Goal: Task Accomplishment & Management: Complete application form

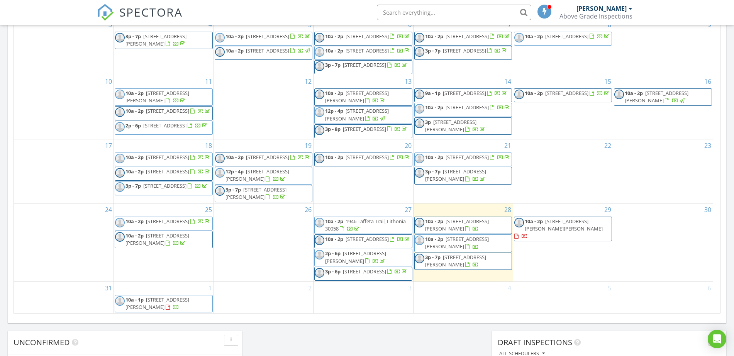
scroll to position [435, 0]
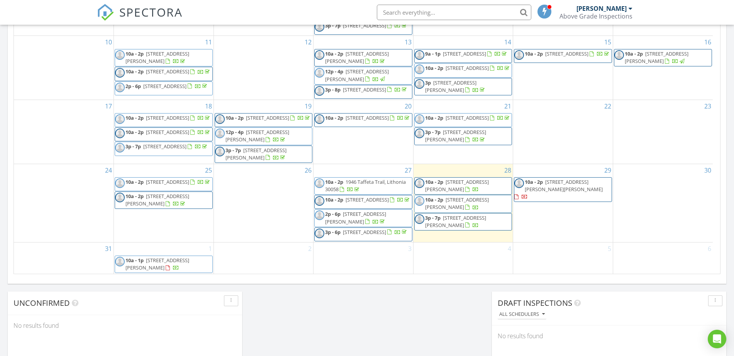
click at [544, 206] on div "29 10a - 2p 909 Galloway Ct, McDonough 30253" at bounding box center [563, 203] width 100 height 78
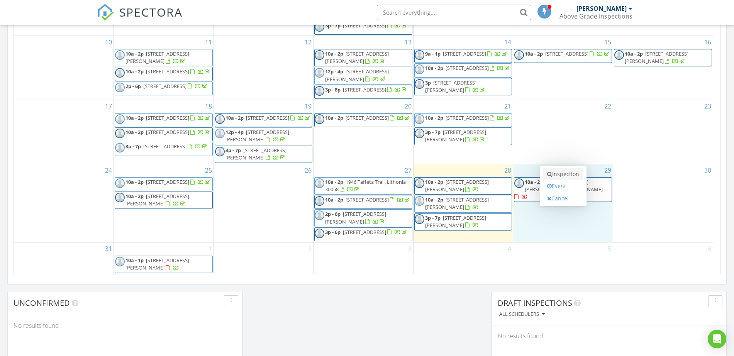
click at [550, 173] on icon at bounding box center [549, 174] width 5 height 5
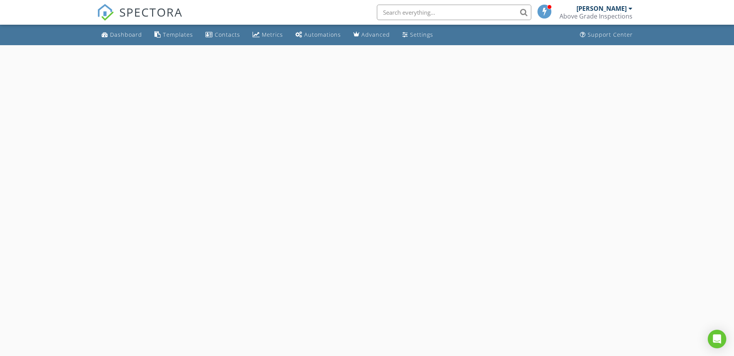
select select "7"
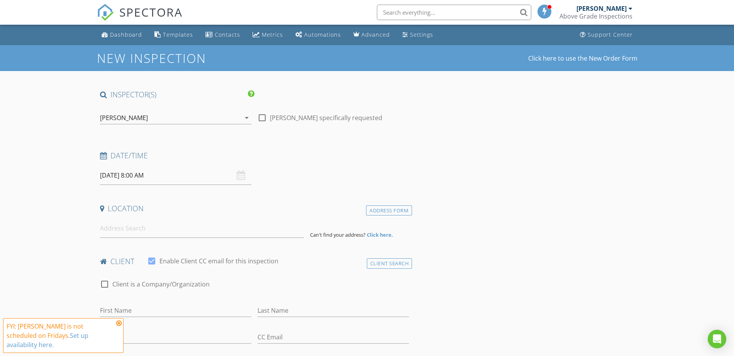
click at [123, 172] on input "08/29/2025 8:00 AM" at bounding box center [175, 175] width 151 height 19
click at [122, 119] on div "[PERSON_NAME]" at bounding box center [124, 117] width 48 height 7
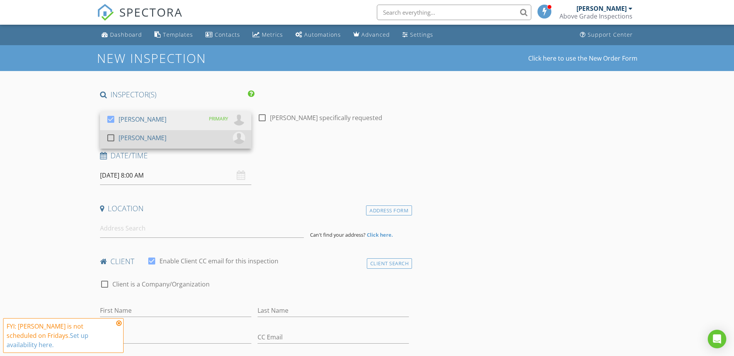
click at [127, 137] on div "[PERSON_NAME]" at bounding box center [143, 138] width 48 height 12
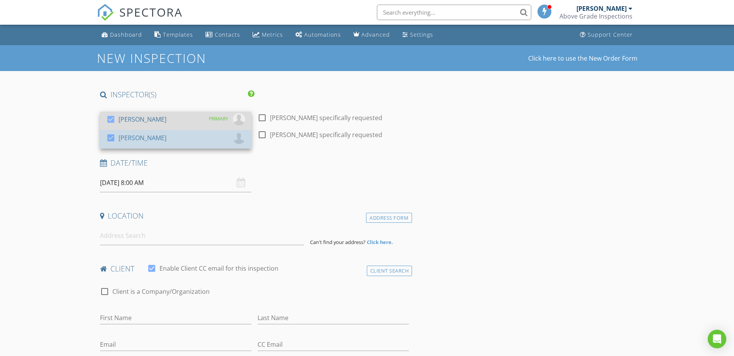
click at [133, 121] on div "[PERSON_NAME]" at bounding box center [143, 119] width 48 height 12
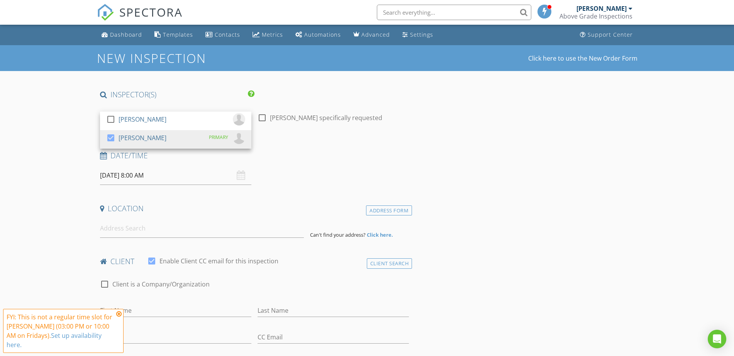
click at [141, 175] on input "08/29/2025 8:00 AM" at bounding box center [175, 175] width 151 height 19
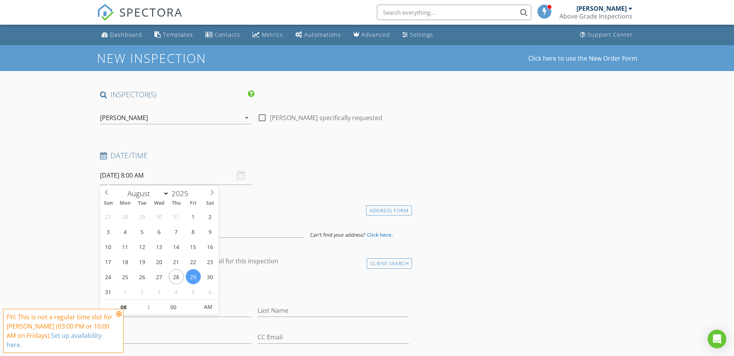
scroll to position [48, 0]
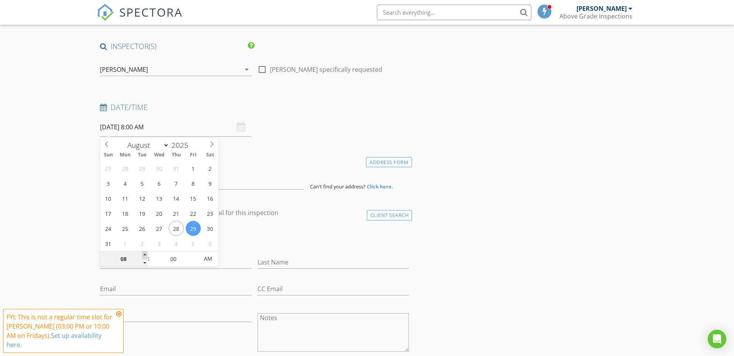
type input "09"
type input "08/29/2025 9:00 AM"
click at [144, 255] on span at bounding box center [144, 256] width 5 height 8
type input "10"
type input "08/29/2025 10:00 AM"
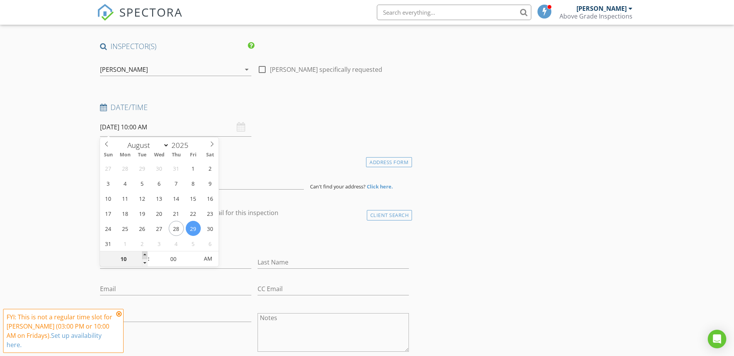
click at [144, 255] on span at bounding box center [144, 256] width 5 height 8
type input "11"
type input "08/29/2025 11:00 AM"
click at [144, 255] on span at bounding box center [144, 256] width 5 height 8
type input "12"
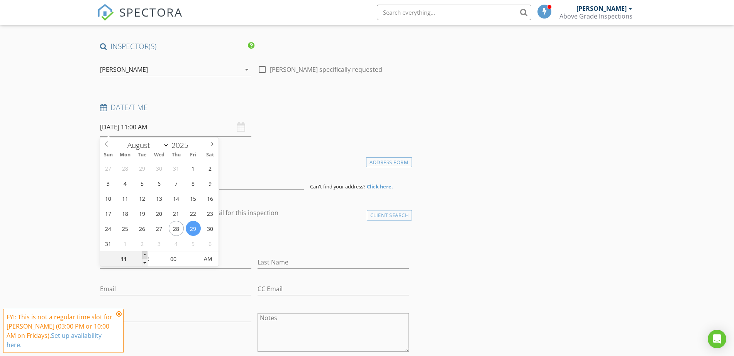
type input "08/29/2025 12:00 PM"
click at [144, 255] on span at bounding box center [144, 256] width 5 height 8
type input "01"
type input "08/29/2025 1:00 PM"
click at [144, 255] on span at bounding box center [144, 256] width 5 height 8
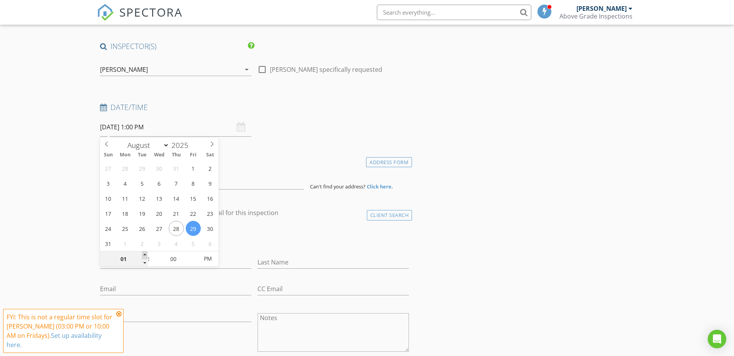
type input "02"
type input "08/29/2025 2:00 PM"
click at [144, 255] on span at bounding box center [144, 256] width 5 height 8
type input "03"
type input "[DATE] 3:00 PM"
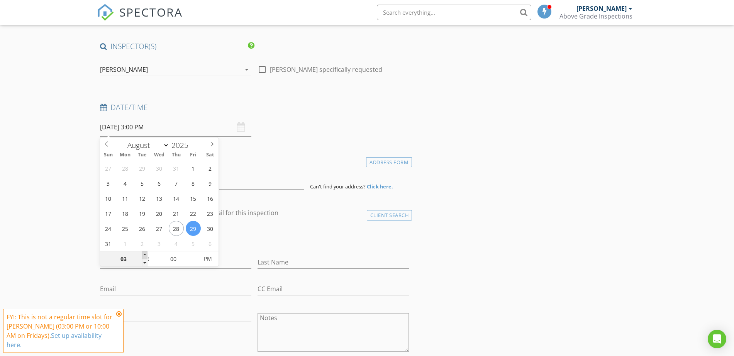
click at [144, 255] on span at bounding box center [144, 256] width 5 height 8
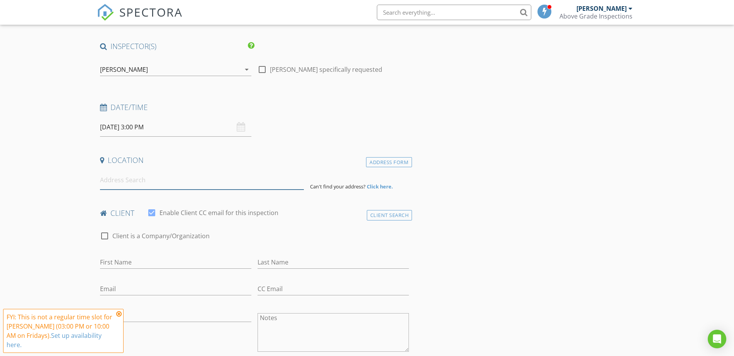
click at [249, 185] on input at bounding box center [202, 180] width 204 height 19
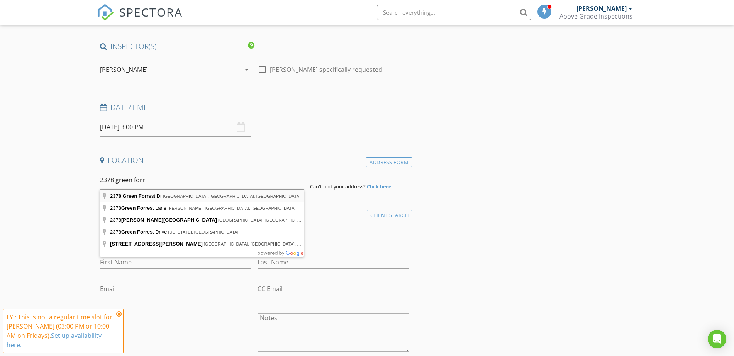
type input "2378 Green Forrest Dr, Decatur, GA, USA"
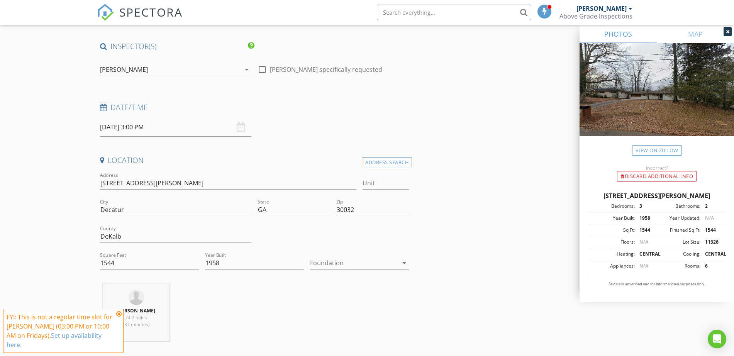
drag, startPoint x: 597, startPoint y: 198, endPoint x: 671, endPoint y: 205, distance: 74.5
click at [671, 201] on div "2378 Green Forrest Dr, Decatur GA 30032" at bounding box center [657, 195] width 136 height 9
copy div "2378 Green Forrest Dr, Decatur GA 30032"
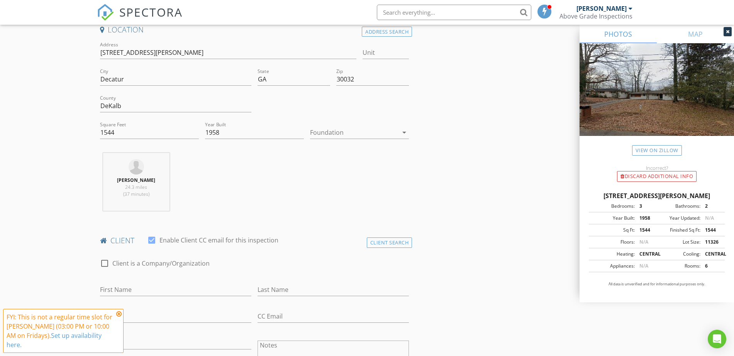
scroll to position [241, 0]
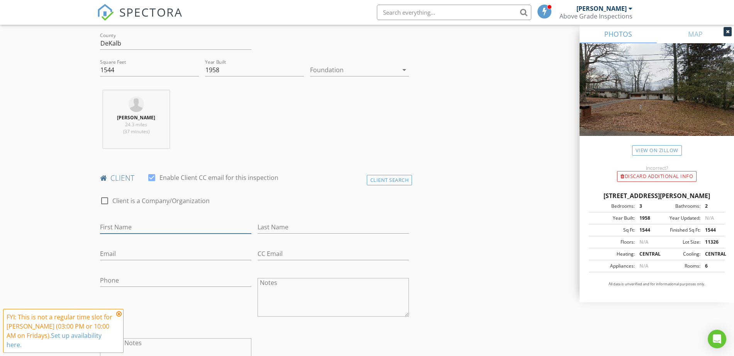
click at [143, 224] on input "First Name" at bounding box center [175, 227] width 151 height 13
type input "[PERSON_NAME]"
type input "[EMAIL_ADDRESS][DOMAIN_NAME]"
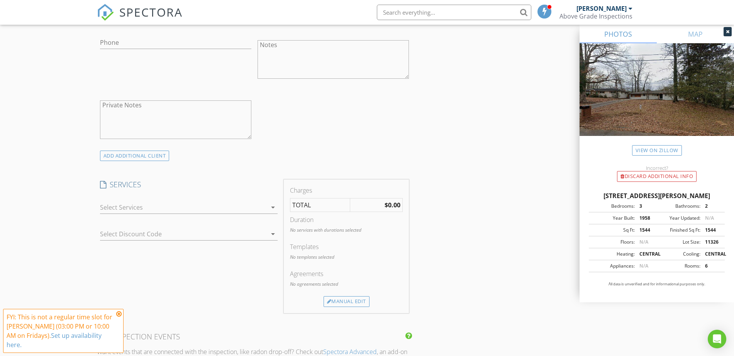
scroll to position [531, 0]
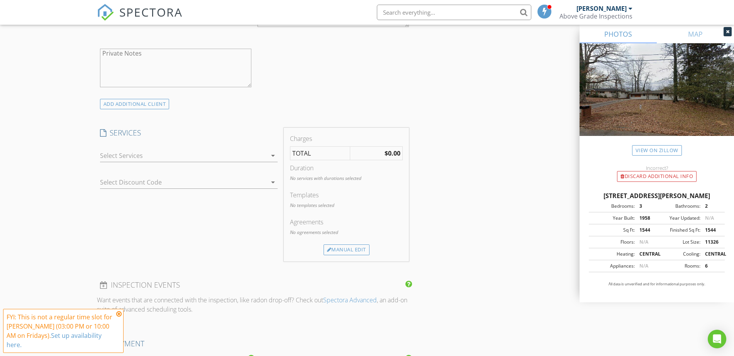
click at [140, 152] on div at bounding box center [183, 156] width 167 height 12
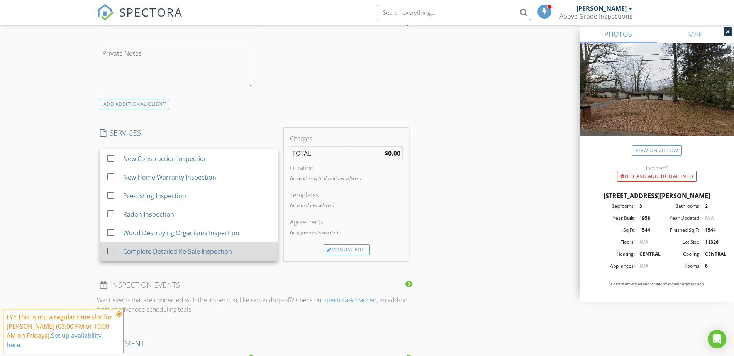
click at [181, 254] on div "Complete Detailed Re-Sale Inspection" at bounding box center [177, 251] width 109 height 9
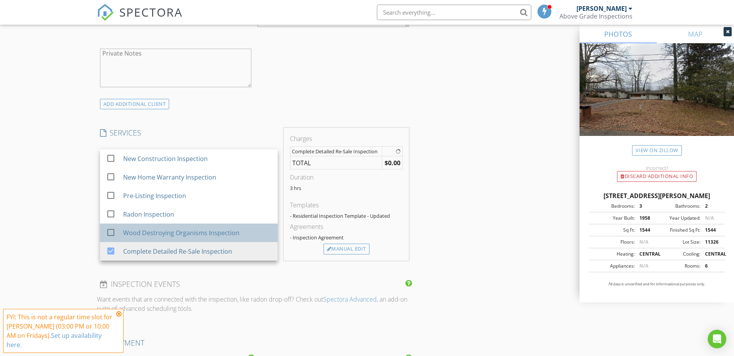
click at [189, 237] on div "Wood Destroying Organisms Inspection" at bounding box center [181, 232] width 116 height 9
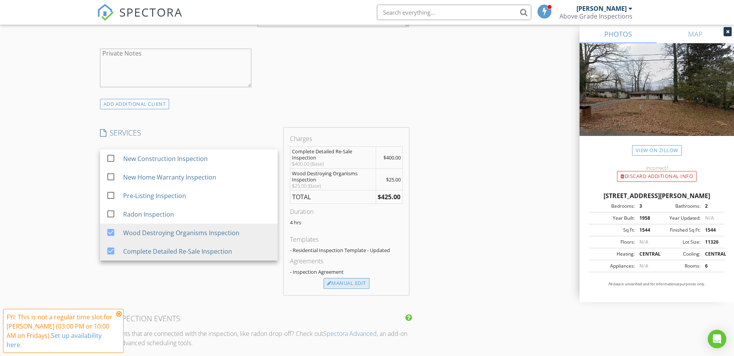
click at [355, 281] on div "Manual Edit" at bounding box center [347, 283] width 46 height 11
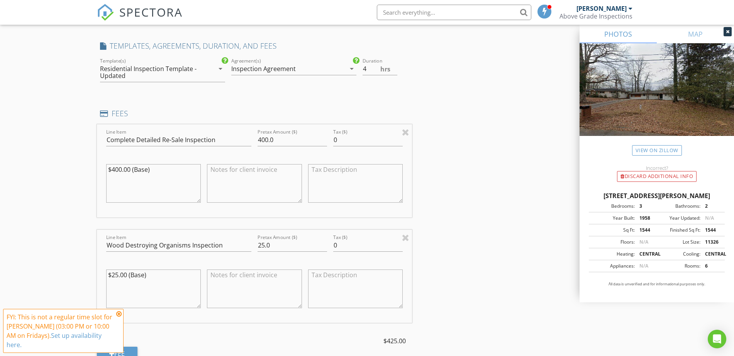
scroll to position [628, 0]
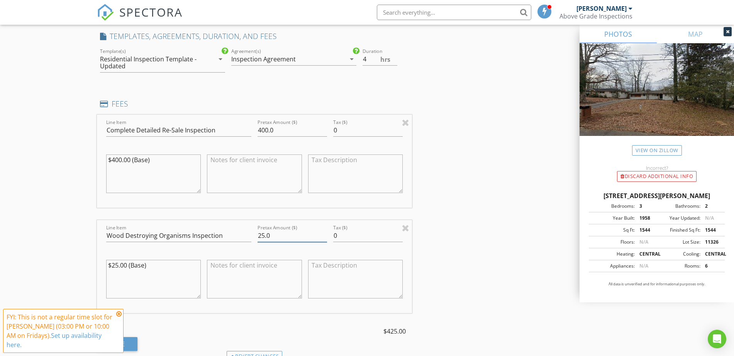
drag, startPoint x: 298, startPoint y: 243, endPoint x: 242, endPoint y: 238, distance: 56.2
click at [242, 239] on div "Line Item Wood Destroying Organisms Inspection Pretax Amount ($) 25.0 Tax ($) 0…" at bounding box center [255, 266] width 316 height 93
type input "0"
drag, startPoint x: 172, startPoint y: 168, endPoint x: 1, endPoint y: 127, distance: 175.7
click at [1, 127] on div "New Inspection Click here to use the New Order Form INSPECTOR(S) check_box_outl…" at bounding box center [367, 193] width 734 height 1553
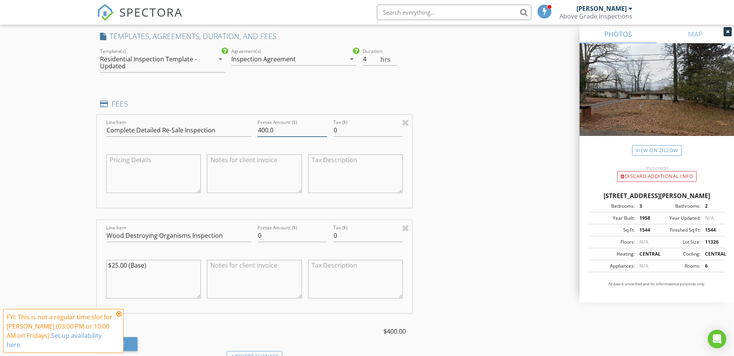
drag, startPoint x: 303, startPoint y: 125, endPoint x: 226, endPoint y: 124, distance: 77.3
click at [265, 124] on input "400.0" at bounding box center [293, 130] width 70 height 13
type input "4"
type input "500"
click at [61, 145] on div "New Inspection Click here to use the New Order Form INSPECTOR(S) check_box_outl…" at bounding box center [367, 193] width 734 height 1553
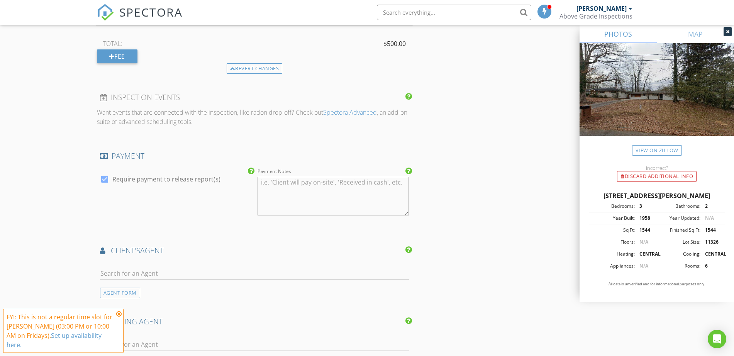
scroll to position [918, 0]
click at [164, 268] on input "text" at bounding box center [254, 271] width 309 height 13
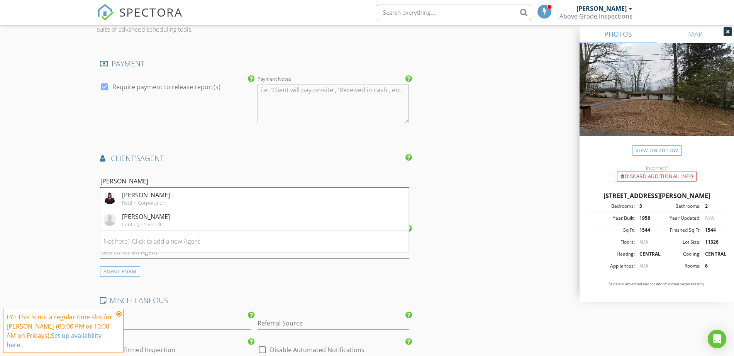
scroll to position [1014, 0]
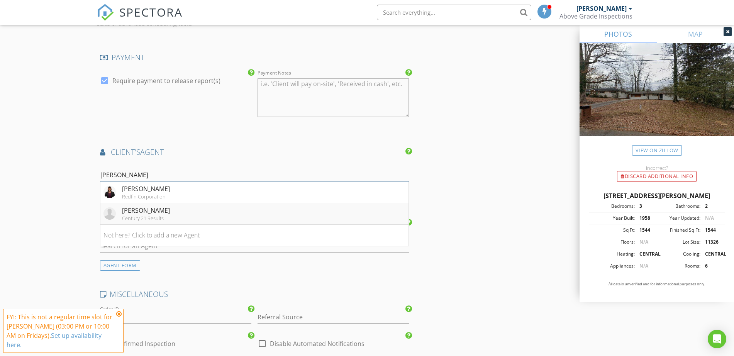
type input "shoy cooper"
click at [147, 223] on li "Shoy Cooper Century 21 Results" at bounding box center [254, 214] width 309 height 22
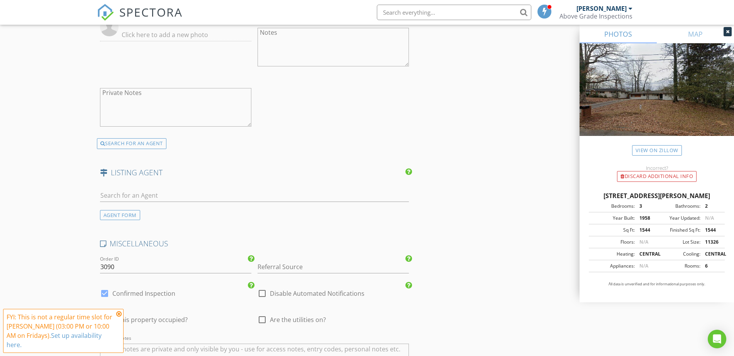
scroll to position [1256, 0]
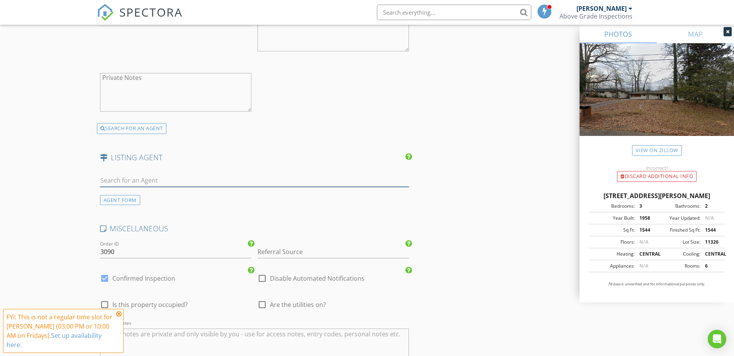
click at [136, 178] on input "text" at bounding box center [254, 180] width 309 height 13
paste input "[PERSON_NAME]"
type input "[PERSON_NAME]"
click at [176, 195] on div "No results found. Click to add a new Agent" at bounding box center [162, 197] width 116 height 9
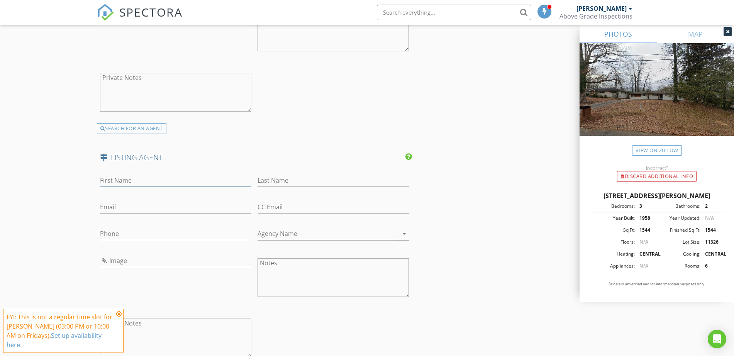
click at [115, 182] on input "First Name" at bounding box center [175, 180] width 151 height 13
paste input "[PERSON_NAME]"
drag, startPoint x: 129, startPoint y: 181, endPoint x: 255, endPoint y: 186, distance: 125.7
click at [255, 186] on div "First Name Shantanik Langston Last Name Email CC Email Phone Agency Name arrow_…" at bounding box center [255, 268] width 316 height 201
type input "Shantanik"
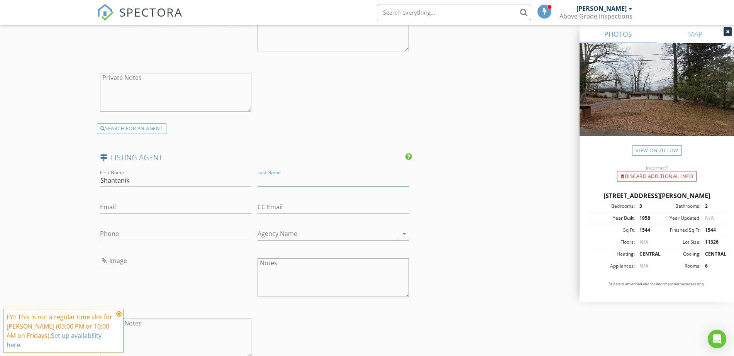
click at [294, 178] on input "Last Name" at bounding box center [333, 180] width 151 height 13
paste input "Langston"
type input "Langston"
click at [169, 234] on input "Phone" at bounding box center [175, 234] width 151 height 13
paste input "[PHONE_NUMBER]"
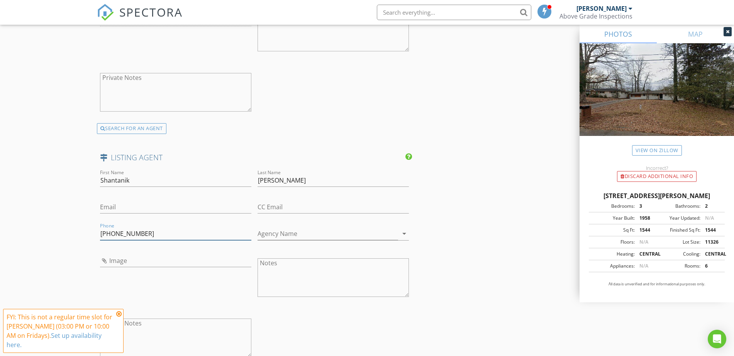
type input "[PHONE_NUMBER]"
click at [215, 206] on input "Email" at bounding box center [175, 207] width 151 height 13
paste input "[EMAIL_ADDRESS][DOMAIN_NAME]"
type input "[EMAIL_ADDRESS][DOMAIN_NAME]"
click at [302, 229] on input "Agency Name" at bounding box center [328, 234] width 141 height 13
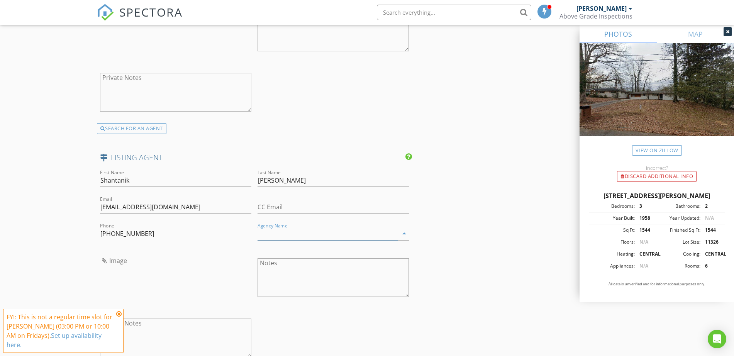
paste input "HomeSmart"
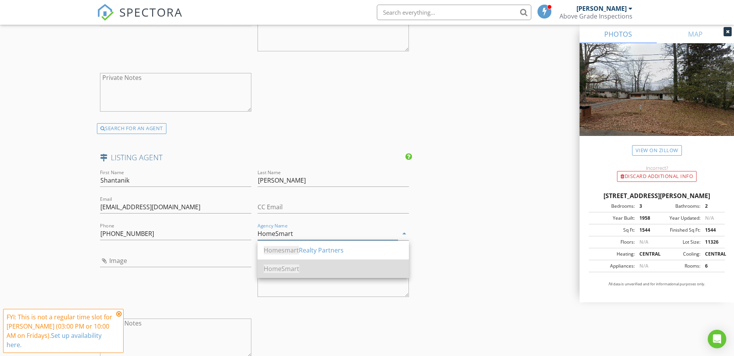
click at [291, 271] on span "HomeSmart" at bounding box center [282, 269] width 36 height 8
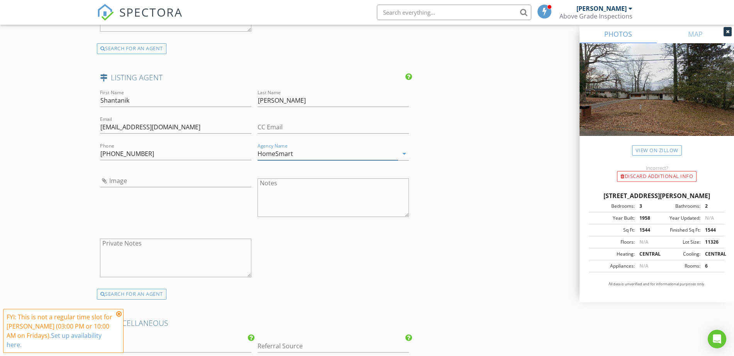
scroll to position [1593, 0]
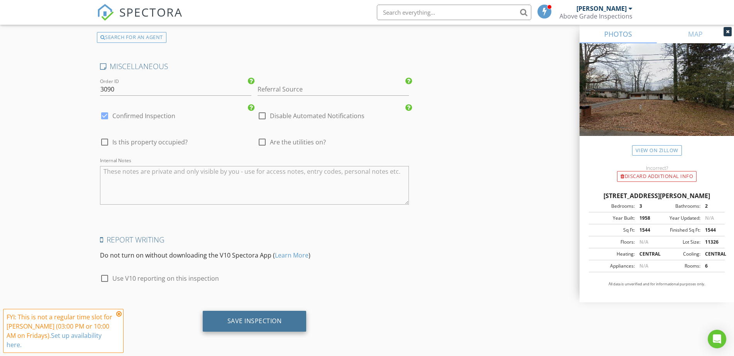
type input "HomeSmart"
click at [252, 323] on div "Save Inspection" at bounding box center [255, 321] width 54 height 8
click at [117, 313] on icon at bounding box center [118, 314] width 5 height 6
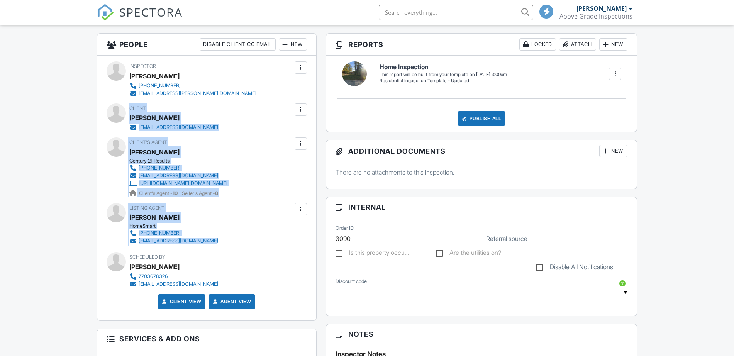
drag, startPoint x: 192, startPoint y: 199, endPoint x: 217, endPoint y: 244, distance: 51.7
click at [217, 244] on div "Inspector [PERSON_NAME] [PHONE_NUMBER] [EMAIL_ADDRESS][PERSON_NAME][DOMAIN_NAME…" at bounding box center [206, 188] width 219 height 265
click at [0, 240] on div "Dashboard Templates Contacts Metrics Automations Advanced Settings Support Cent…" at bounding box center [367, 359] width 734 height 1055
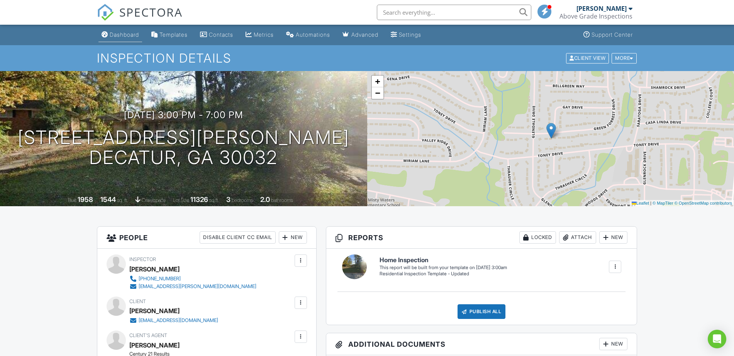
click at [116, 34] on div "Dashboard" at bounding box center [124, 34] width 29 height 7
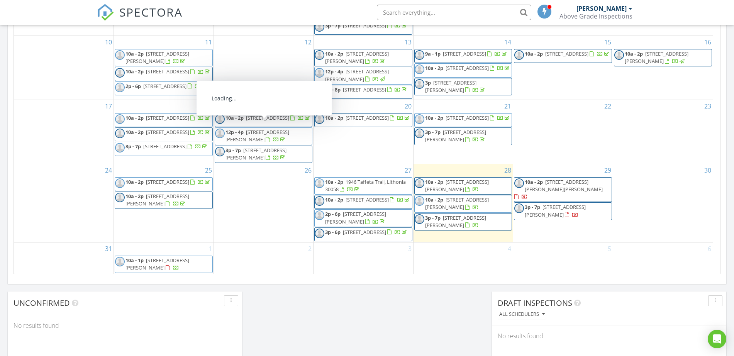
scroll to position [67, 0]
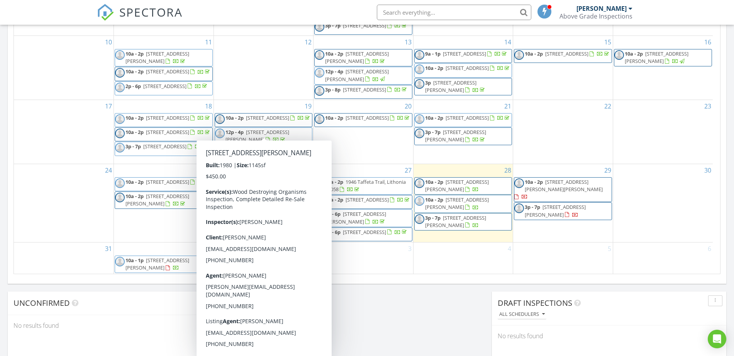
click at [453, 312] on div "Today Tony Liston 10:00 am 488 Russell Rd, Lawrenceville, GA 30043 Tony Liston …" at bounding box center [367, 17] width 734 height 703
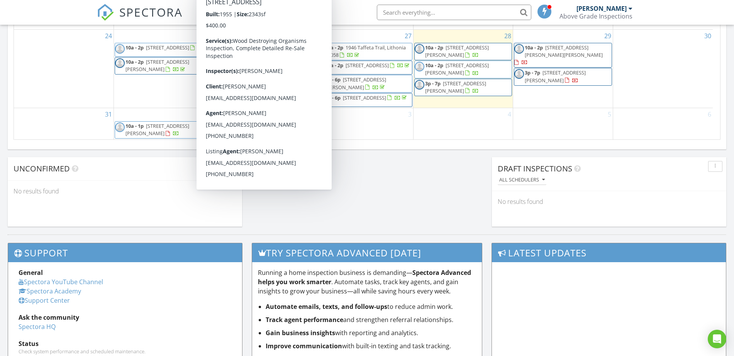
scroll to position [580, 0]
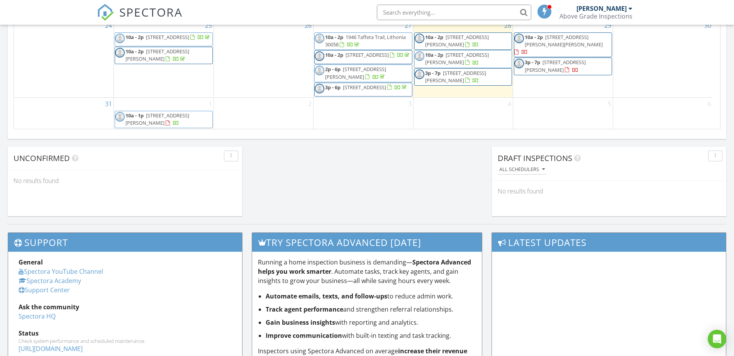
click at [249, 274] on div "Try spectora advanced today Running a home inspection business is demanding— Sp…" at bounding box center [367, 362] width 240 height 259
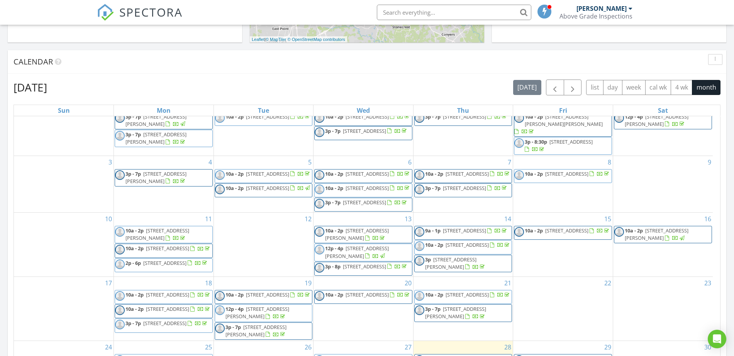
scroll to position [0, 0]
